Goal: Information Seeking & Learning: Compare options

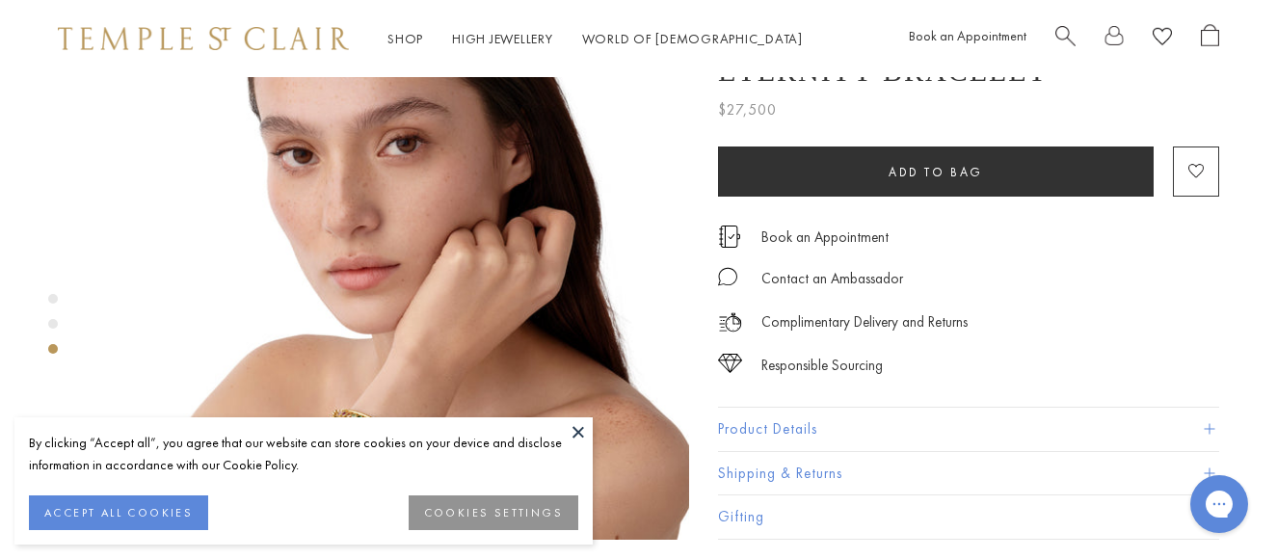
scroll to position [1542, 0]
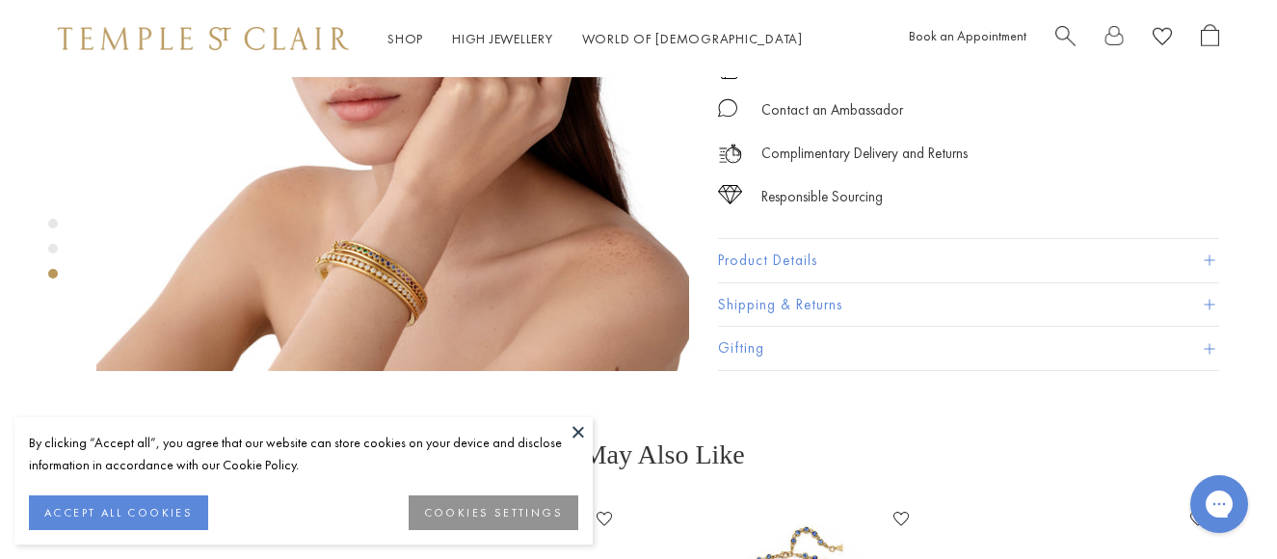
click at [388, 198] on img at bounding box center [392, 74] width 593 height 593
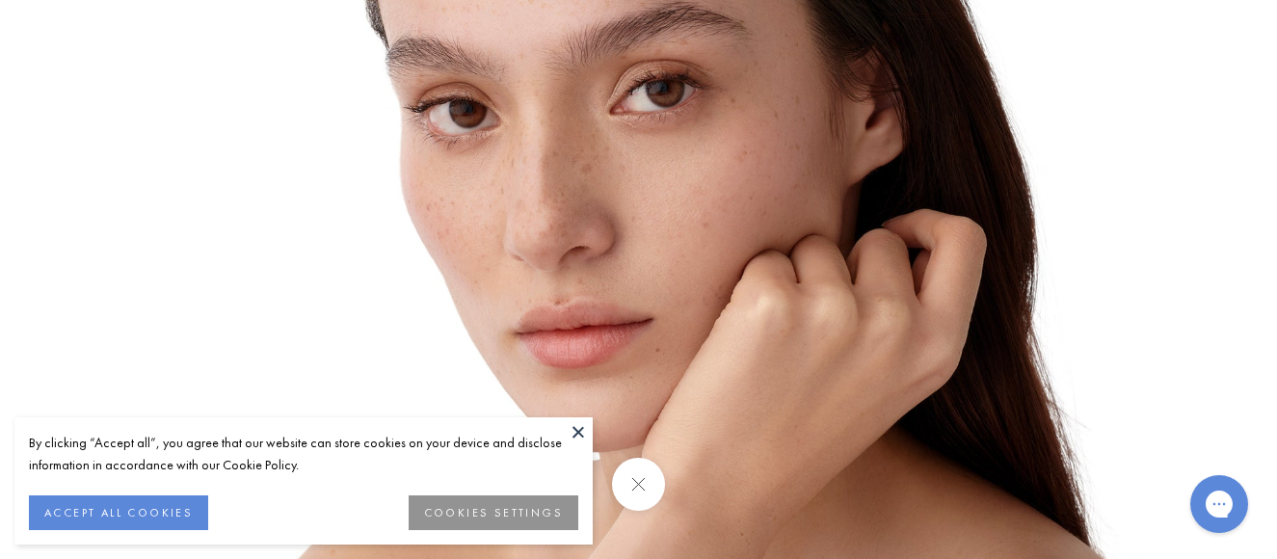
click at [582, 439] on button at bounding box center [578, 431] width 29 height 29
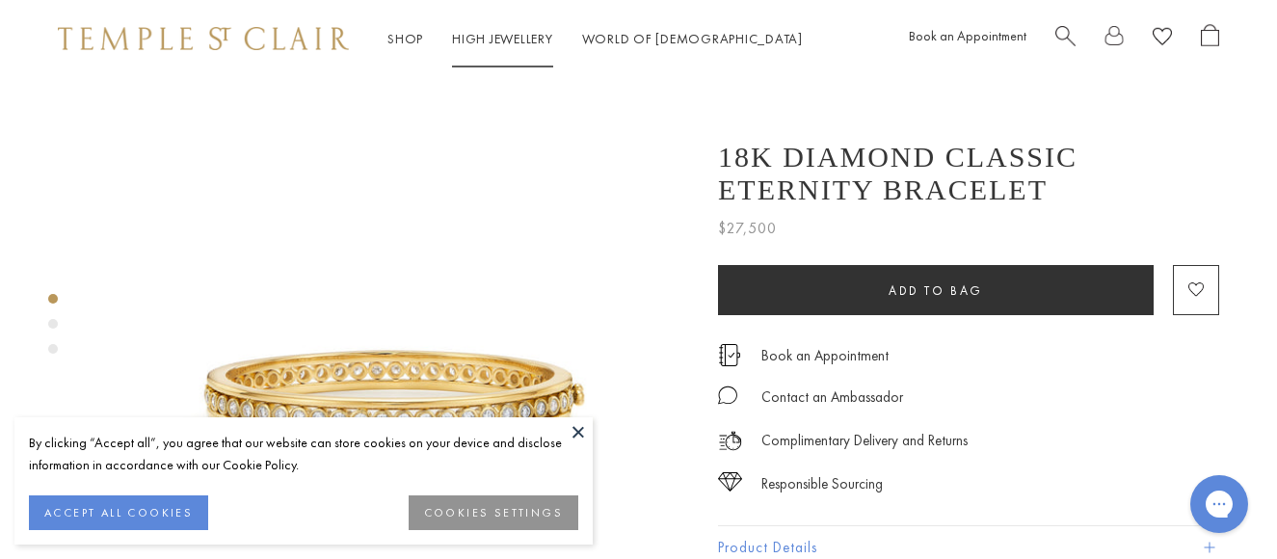
click at [488, 44] on link "High Jewellery High Jewellery" at bounding box center [502, 38] width 101 height 17
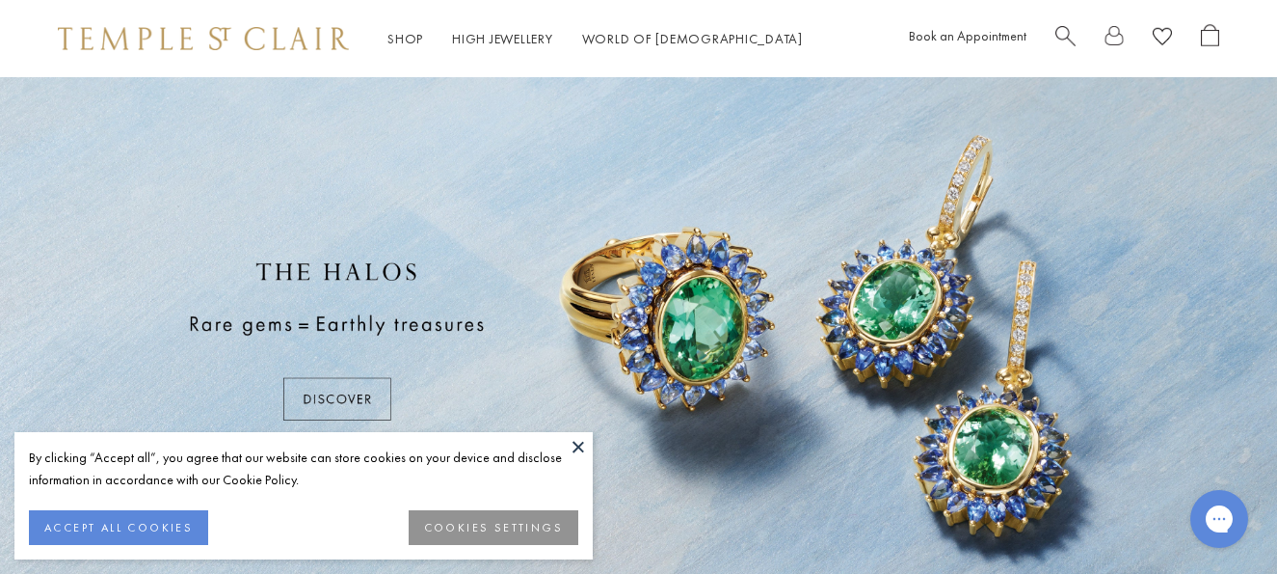
click at [577, 444] on button at bounding box center [578, 446] width 29 height 29
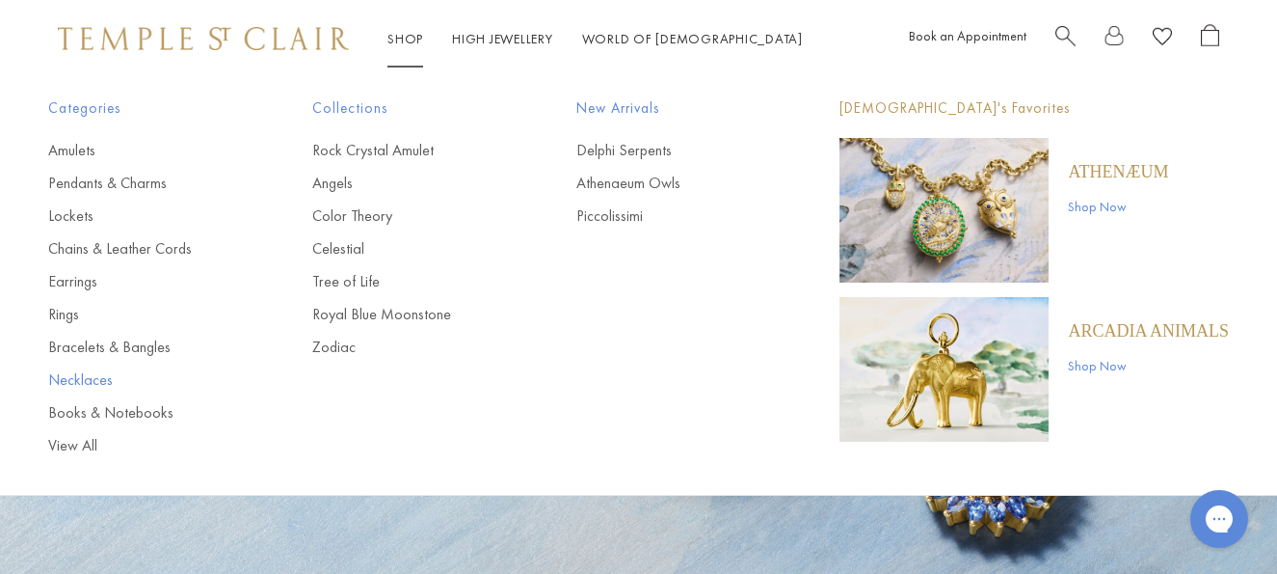
click at [96, 381] on link "Necklaces" at bounding box center [141, 379] width 187 height 21
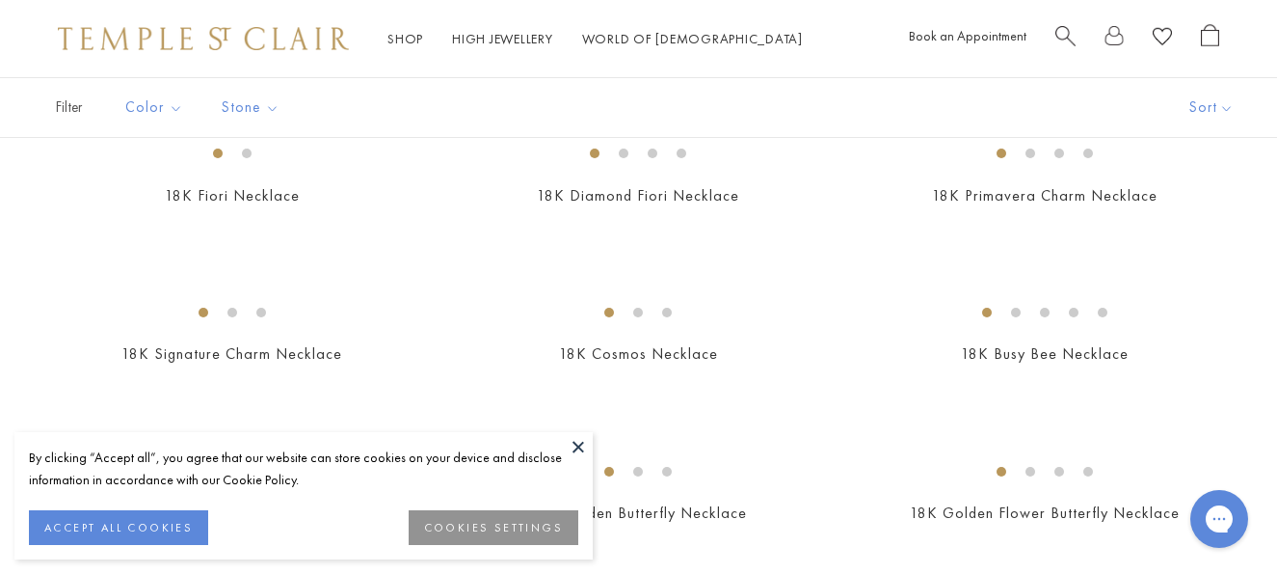
scroll to position [289, 0]
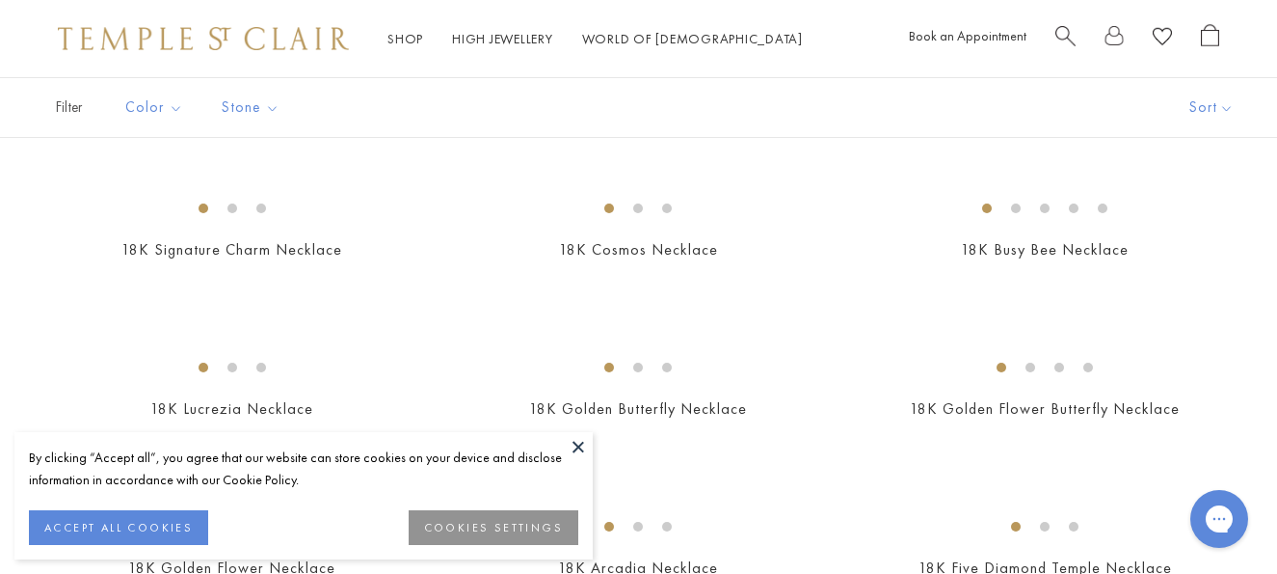
drag, startPoint x: 112, startPoint y: 532, endPoint x: 120, endPoint y: 519, distance: 15.5
click at [113, 532] on button "ACCEPT ALL COOKIES" at bounding box center [118, 527] width 179 height 35
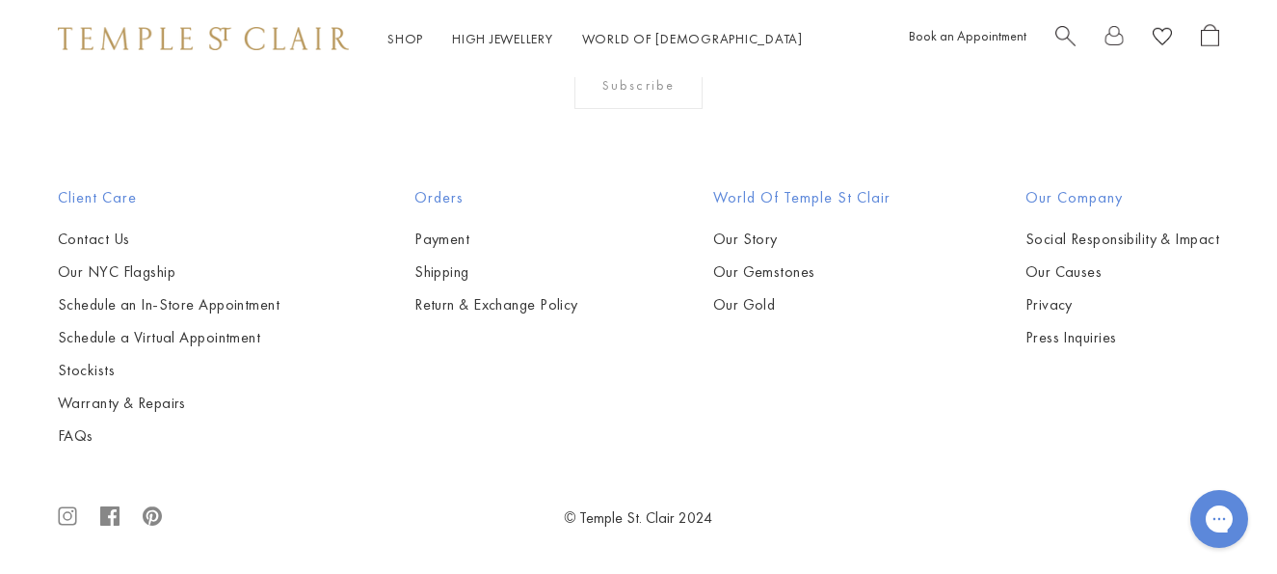
scroll to position [5206, 0]
click at [0, 0] on img at bounding box center [0, 0] width 0 height 0
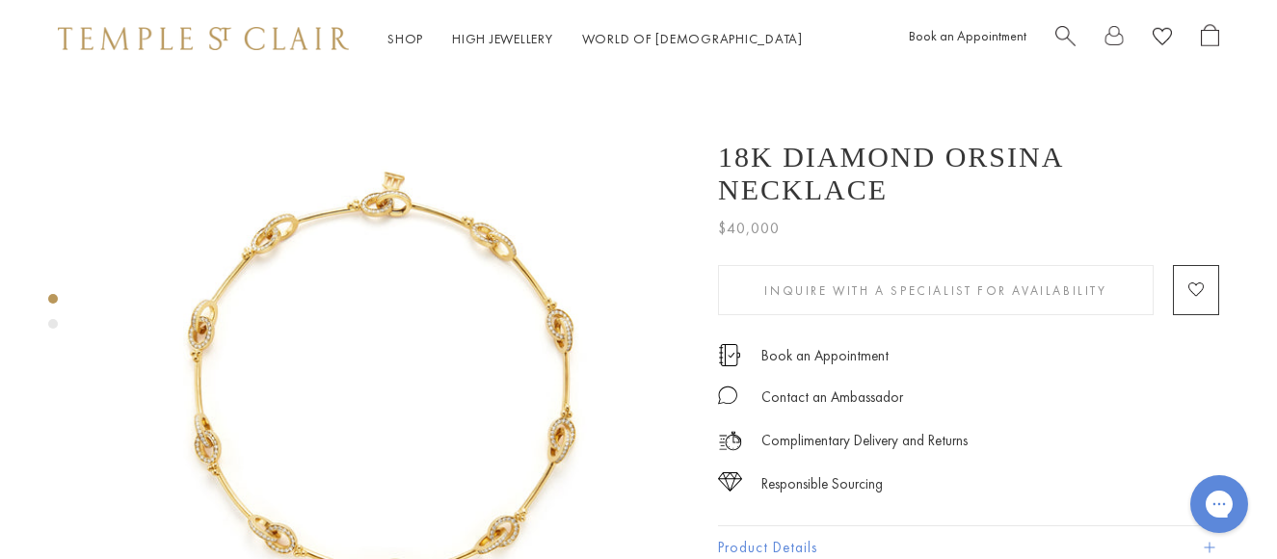
click at [468, 277] on img at bounding box center [392, 376] width 593 height 599
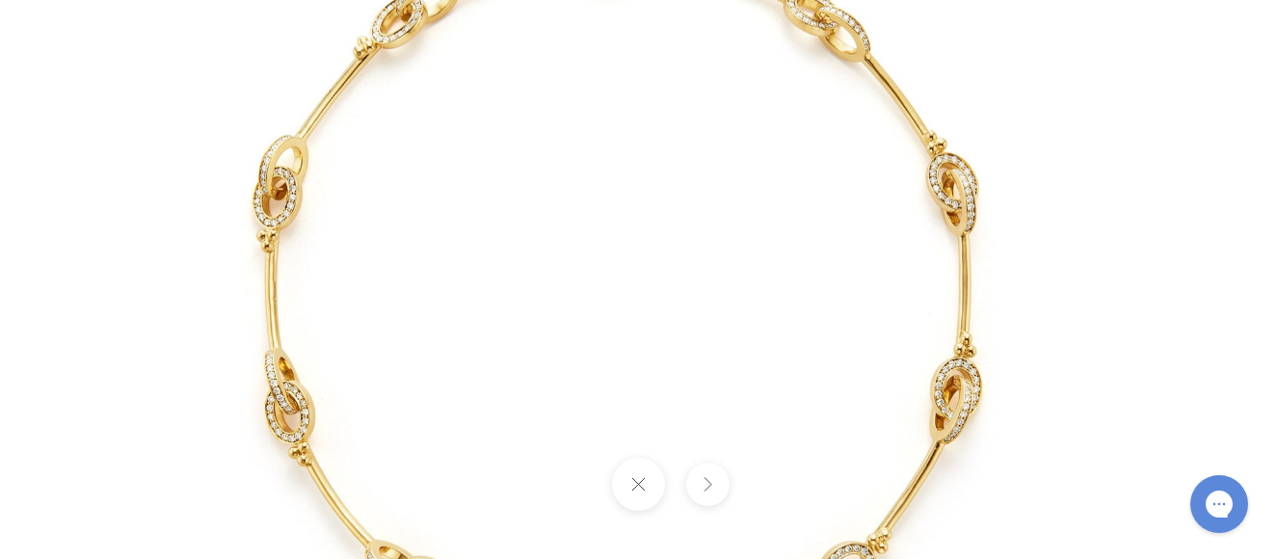
click at [327, 238] on img at bounding box center [638, 280] width 1116 height 1128
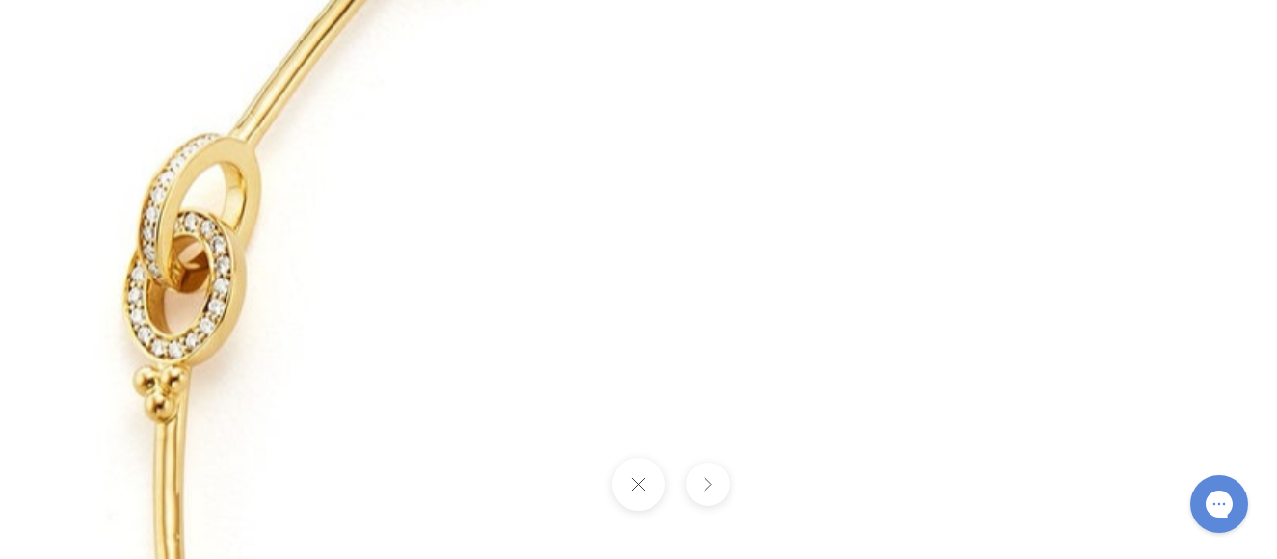
drag, startPoint x: 251, startPoint y: 182, endPoint x: 222, endPoint y: 332, distance: 152.2
click at [228, 345] on img at bounding box center [1072, 489] width 2748 height 2776
click at [1153, 112] on img at bounding box center [1072, 489] width 2748 height 2776
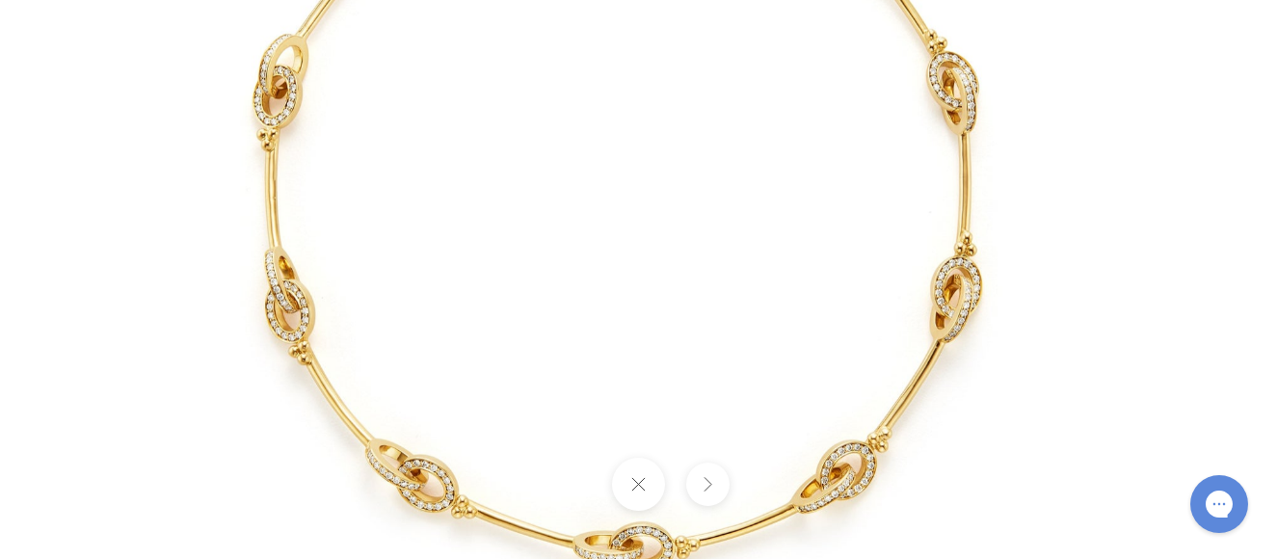
click at [639, 494] on button at bounding box center [638, 484] width 53 height 53
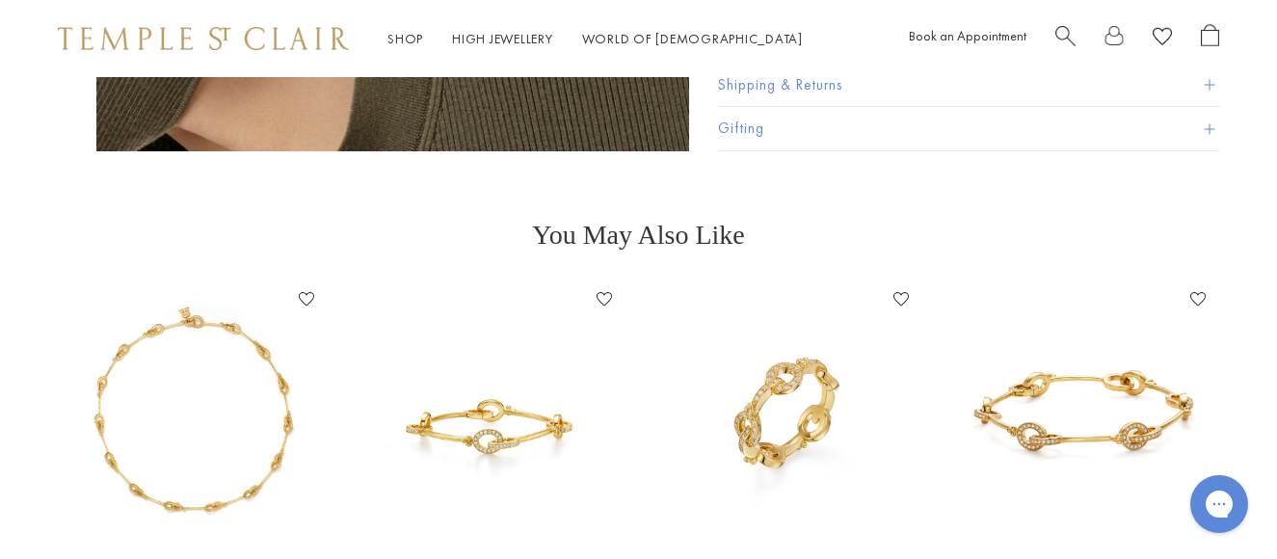
scroll to position [1253, 0]
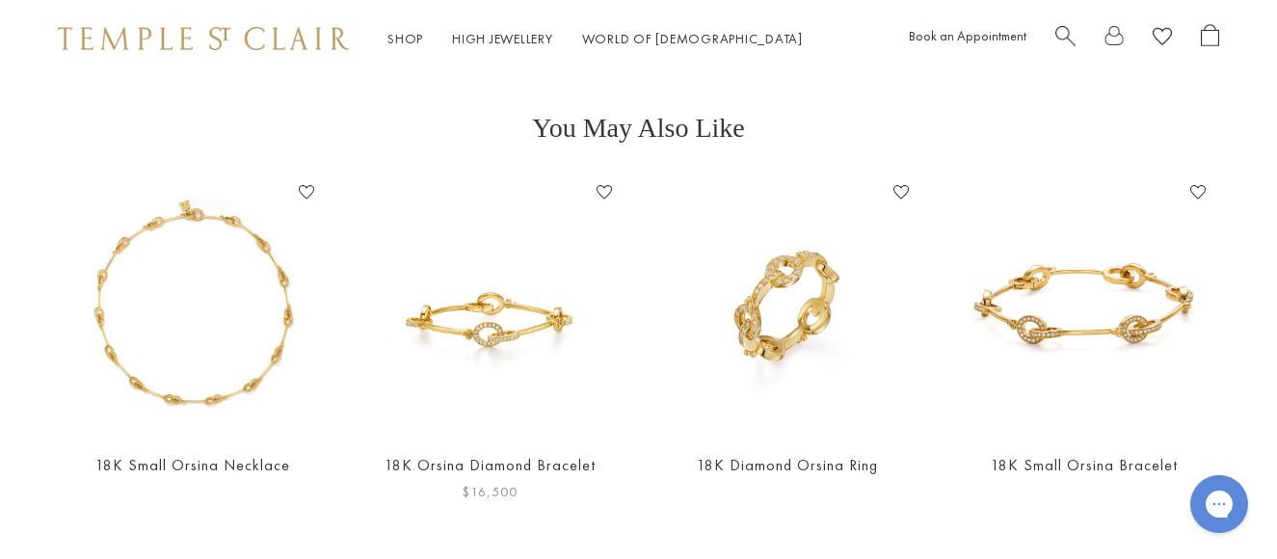
click at [474, 270] on img at bounding box center [490, 306] width 258 height 258
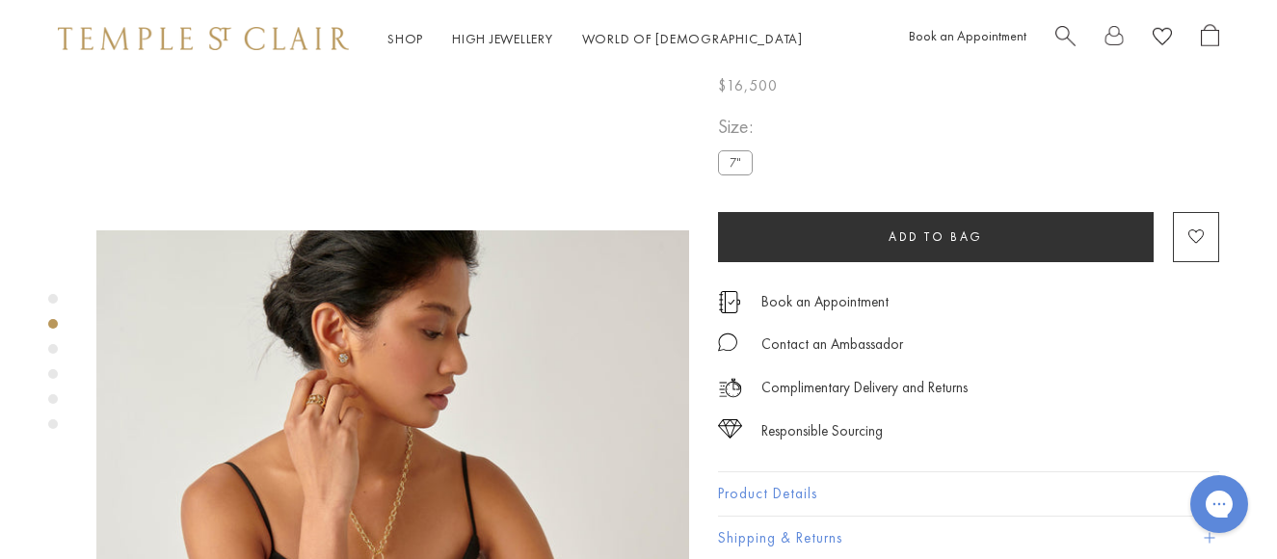
scroll to position [675, 0]
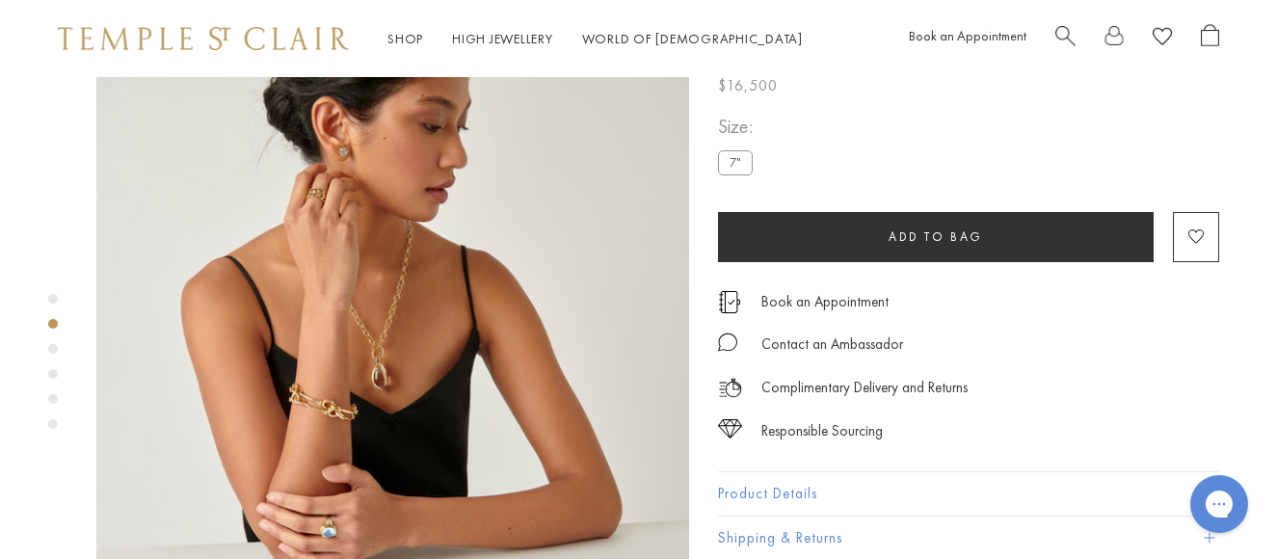
click at [437, 341] on img at bounding box center [392, 320] width 593 height 593
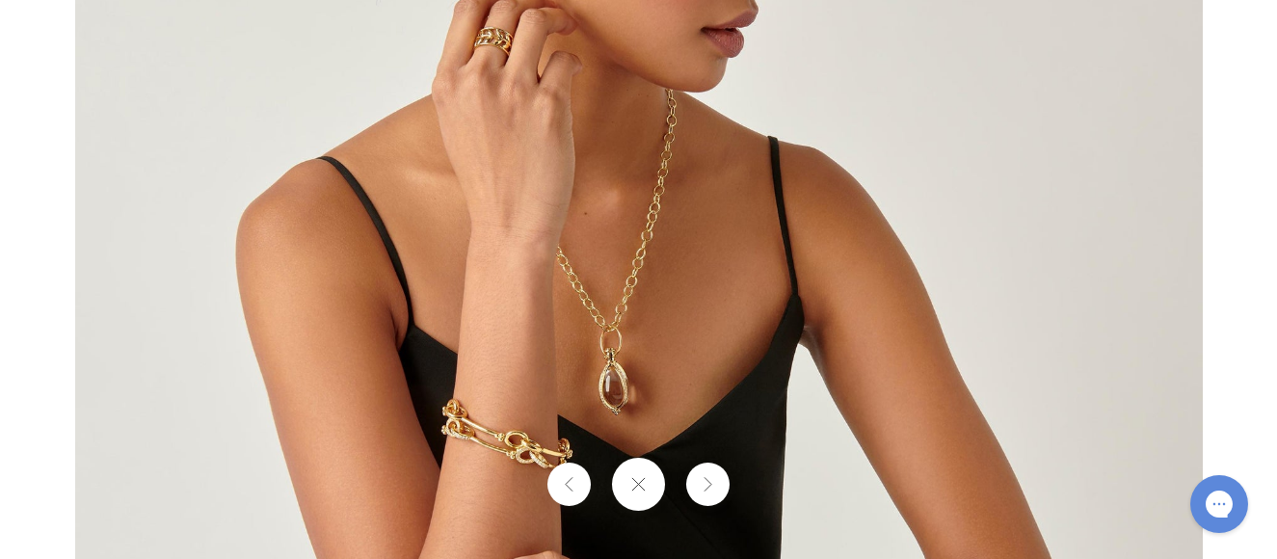
click at [671, 352] on img at bounding box center [639, 280] width 1128 height 1128
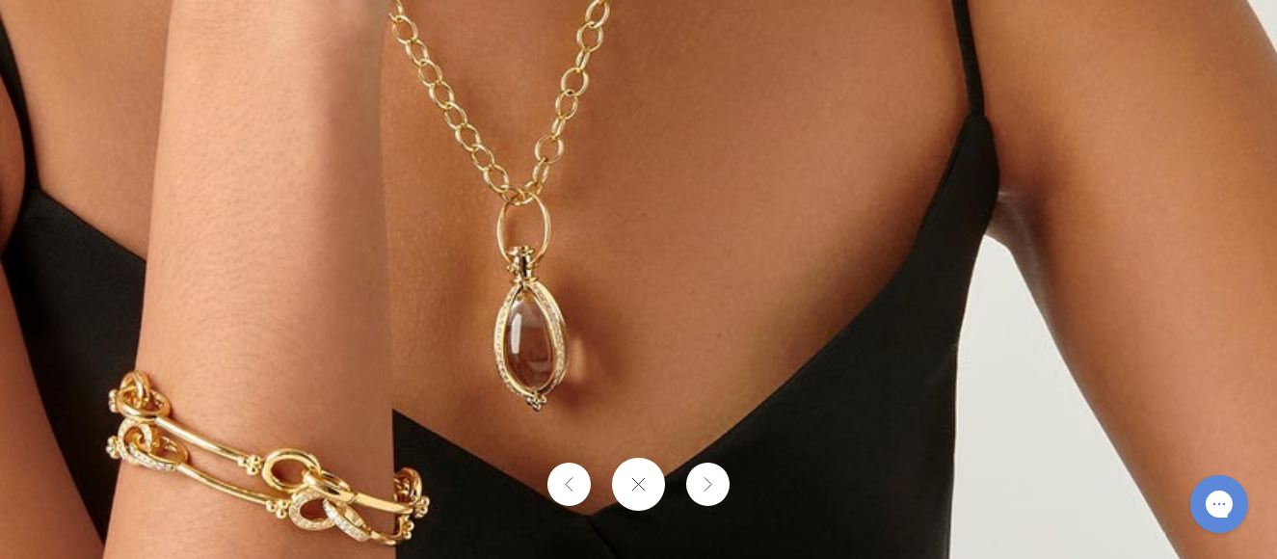
click at [630, 473] on button at bounding box center [638, 484] width 53 height 53
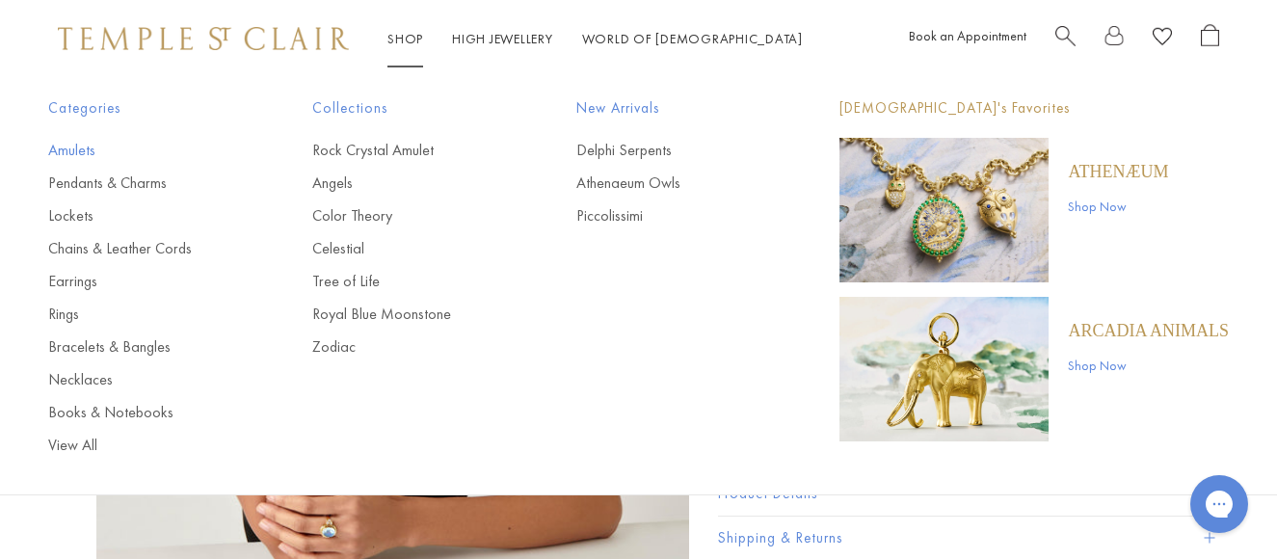
click at [67, 145] on link "Amulets" at bounding box center [141, 150] width 187 height 21
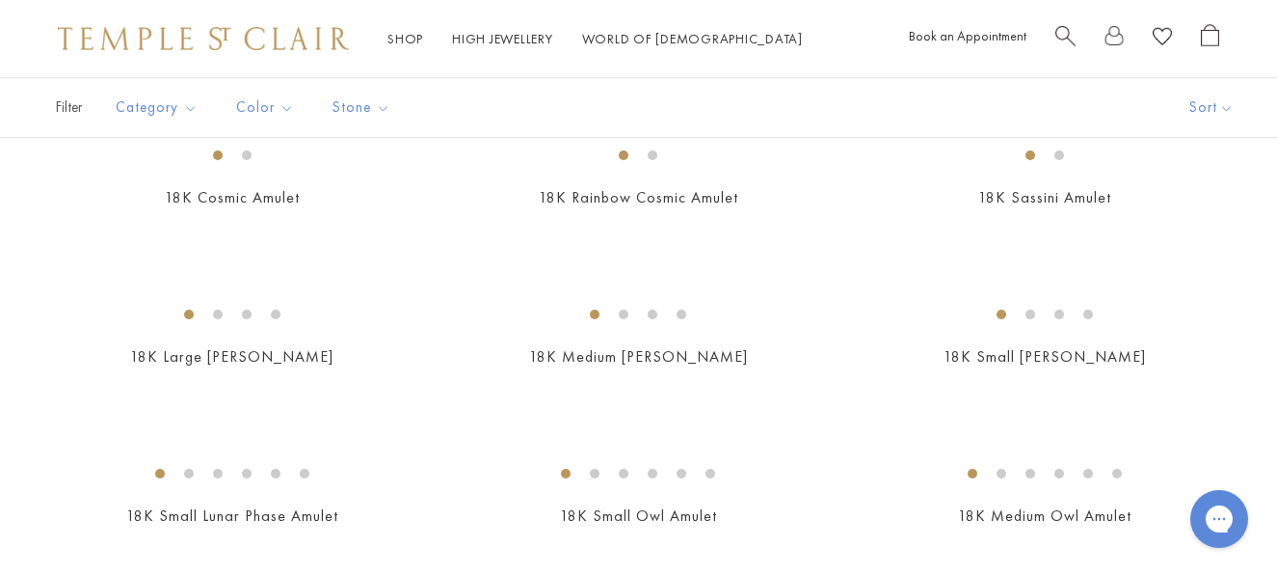
scroll to position [2506, 0]
click at [0, 0] on img at bounding box center [0, 0] width 0 height 0
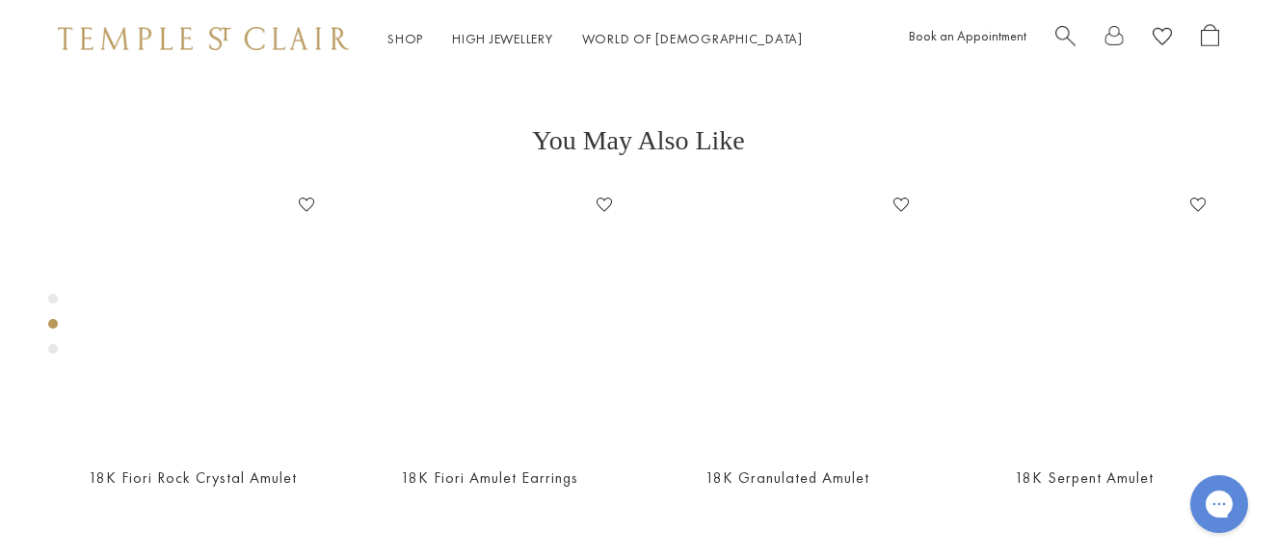
scroll to position [656, 0]
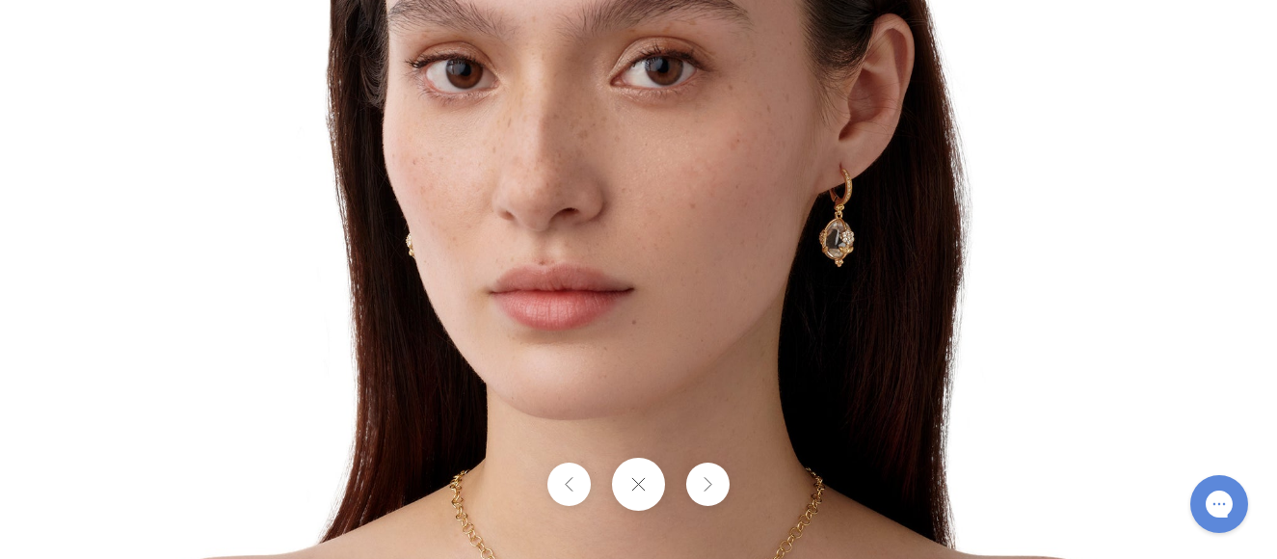
click at [801, 279] on img at bounding box center [639, 280] width 1128 height 1128
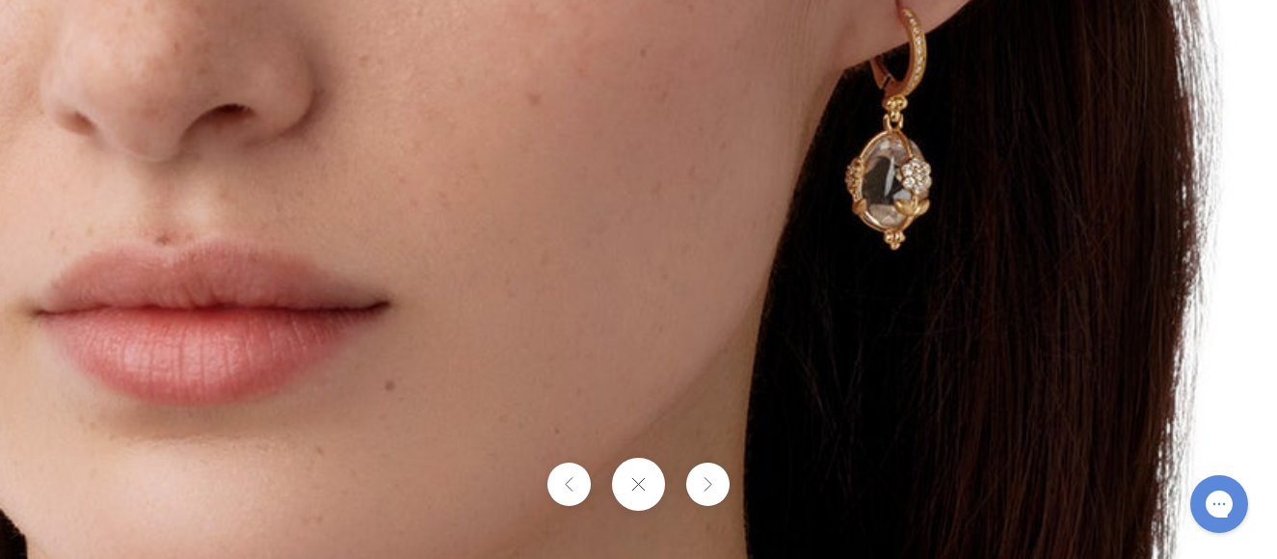
drag, startPoint x: 577, startPoint y: 210, endPoint x: 581, endPoint y: 416, distance: 206.3
click at [573, 422] on img at bounding box center [402, 280] width 2776 height 2776
